Goal: Task Accomplishment & Management: Manage account settings

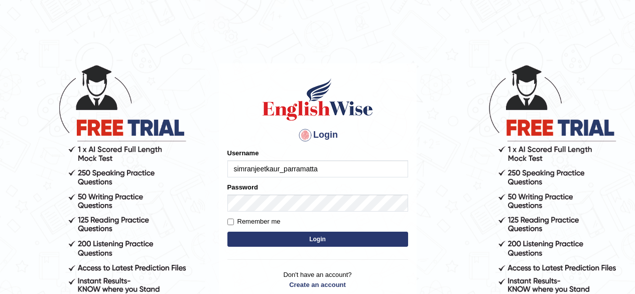
click at [294, 236] on button "Login" at bounding box center [317, 238] width 181 height 15
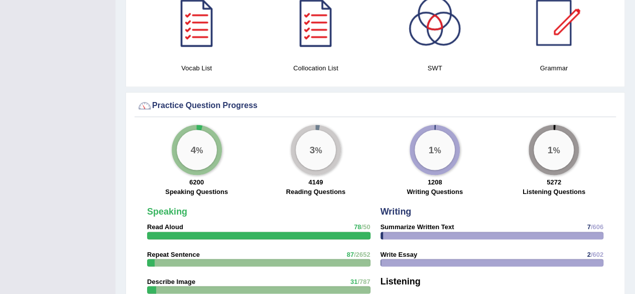
scroll to position [723, 0]
